Goal: Information Seeking & Learning: Learn about a topic

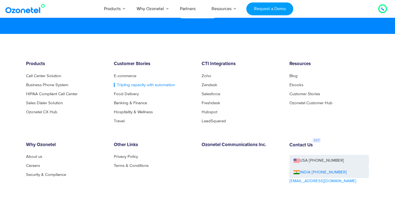
scroll to position [2951, 0]
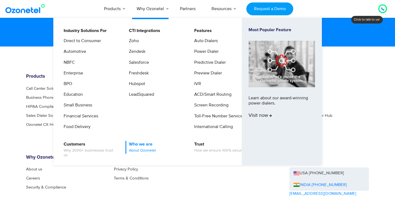
click at [145, 145] on link "Who we are About Ozonetel" at bounding box center [140, 147] width 31 height 13
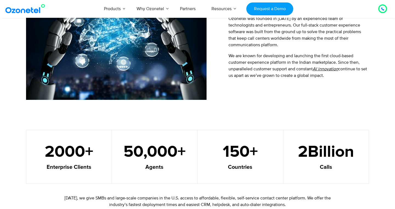
scroll to position [191, 0]
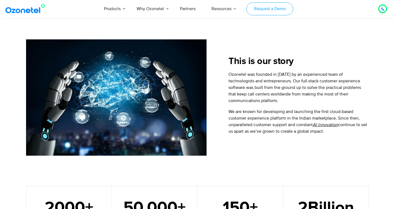
click at [279, 7] on link "Request a Demo" at bounding box center [269, 8] width 47 height 13
